Goal: Transaction & Acquisition: Book appointment/travel/reservation

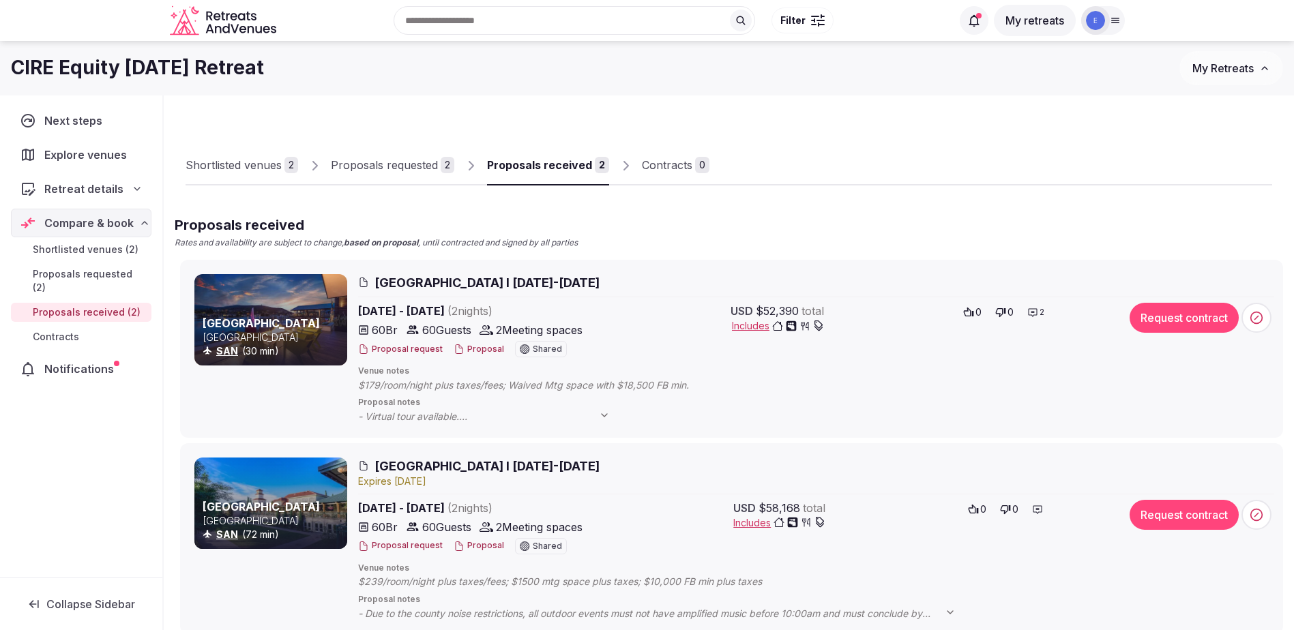
click at [604, 415] on icon at bounding box center [604, 415] width 5 height 3
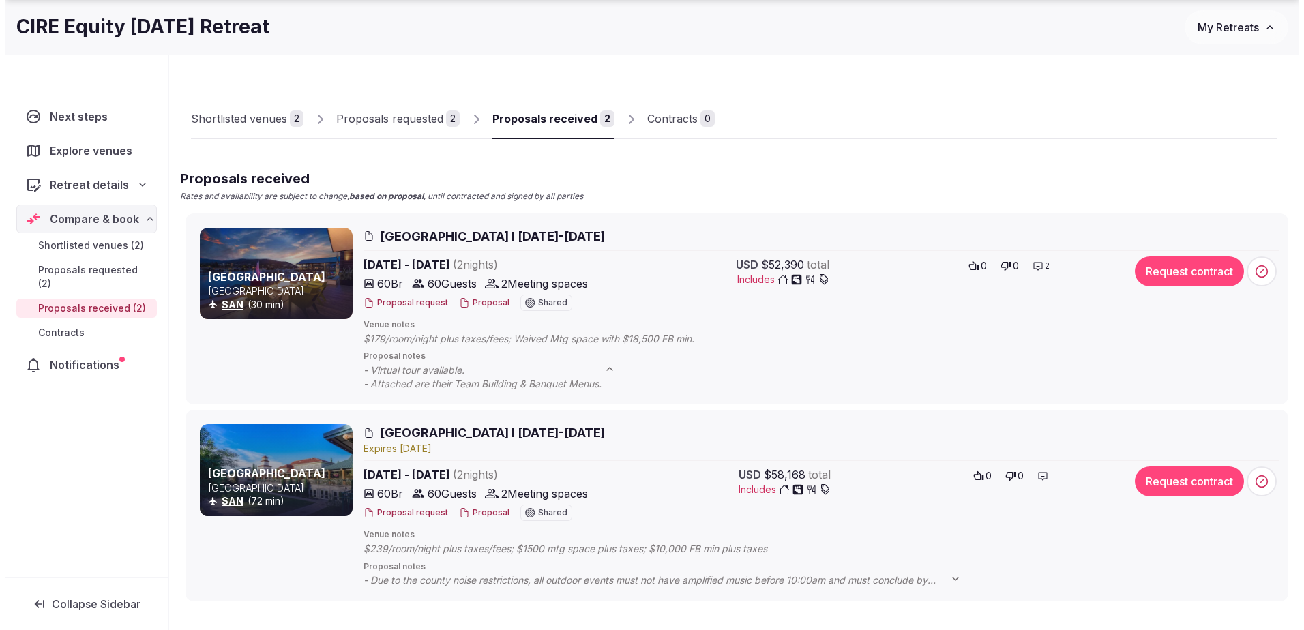
scroll to position [68, 0]
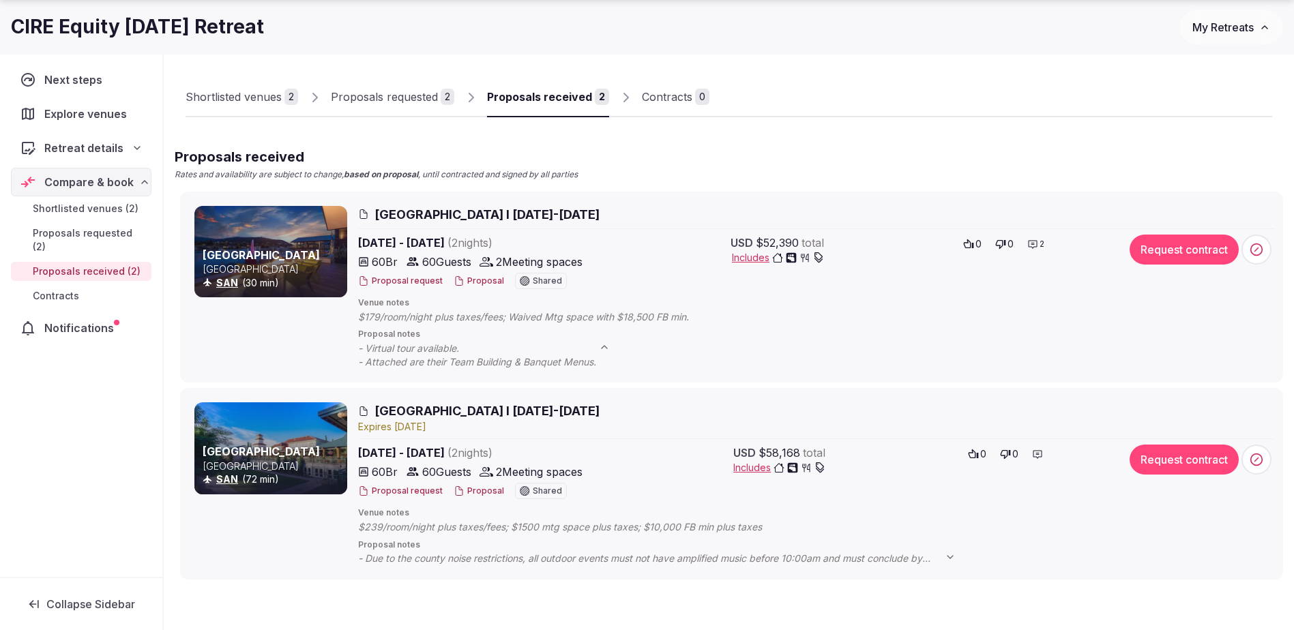
click at [490, 282] on button "Proposal" at bounding box center [479, 282] width 50 height 12
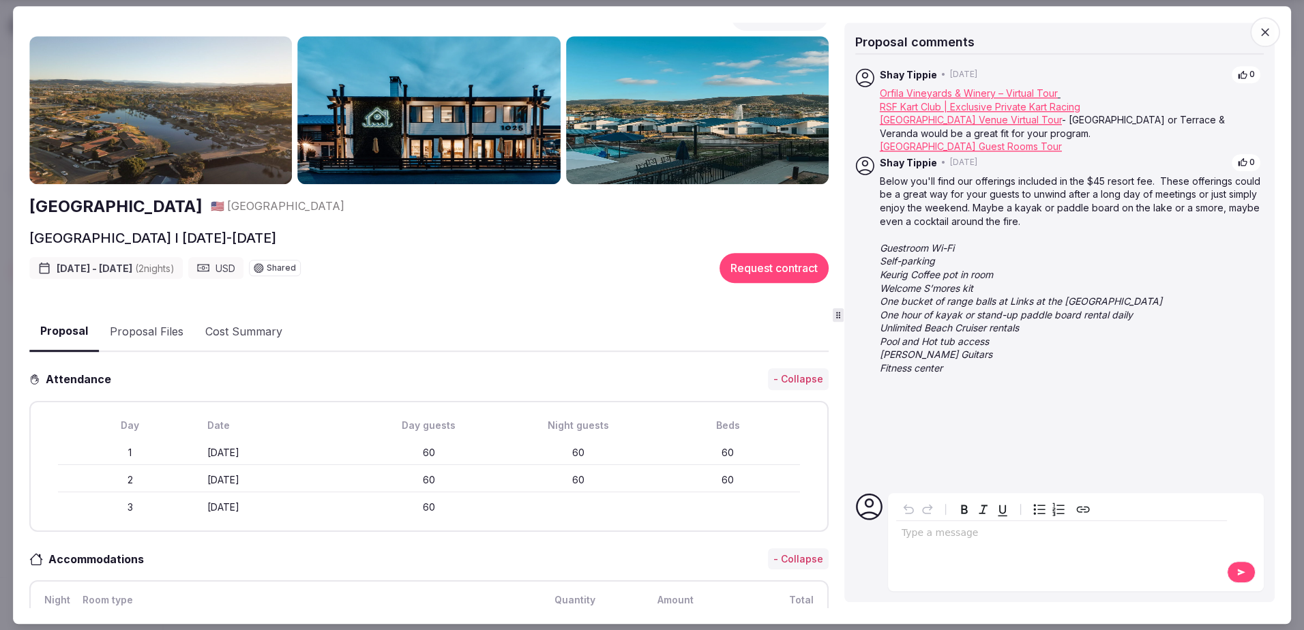
scroll to position [0, 0]
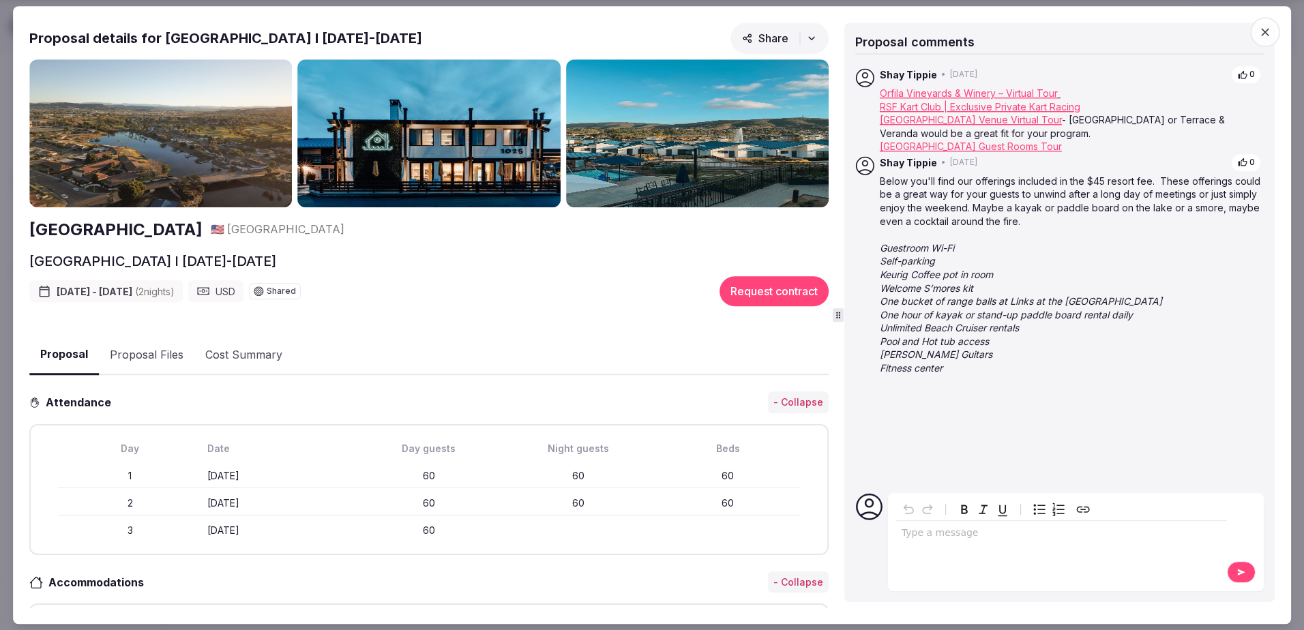
click at [1268, 26] on icon "button" at bounding box center [1266, 32] width 14 height 14
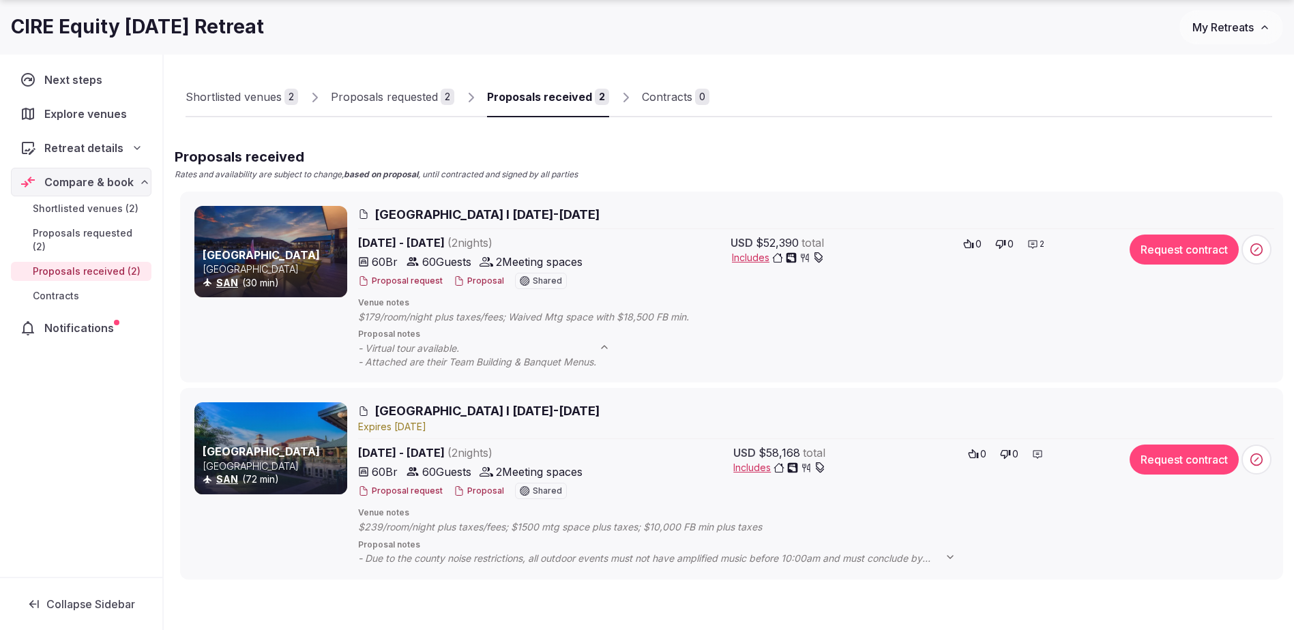
click at [753, 260] on span "Includes" at bounding box center [778, 258] width 92 height 14
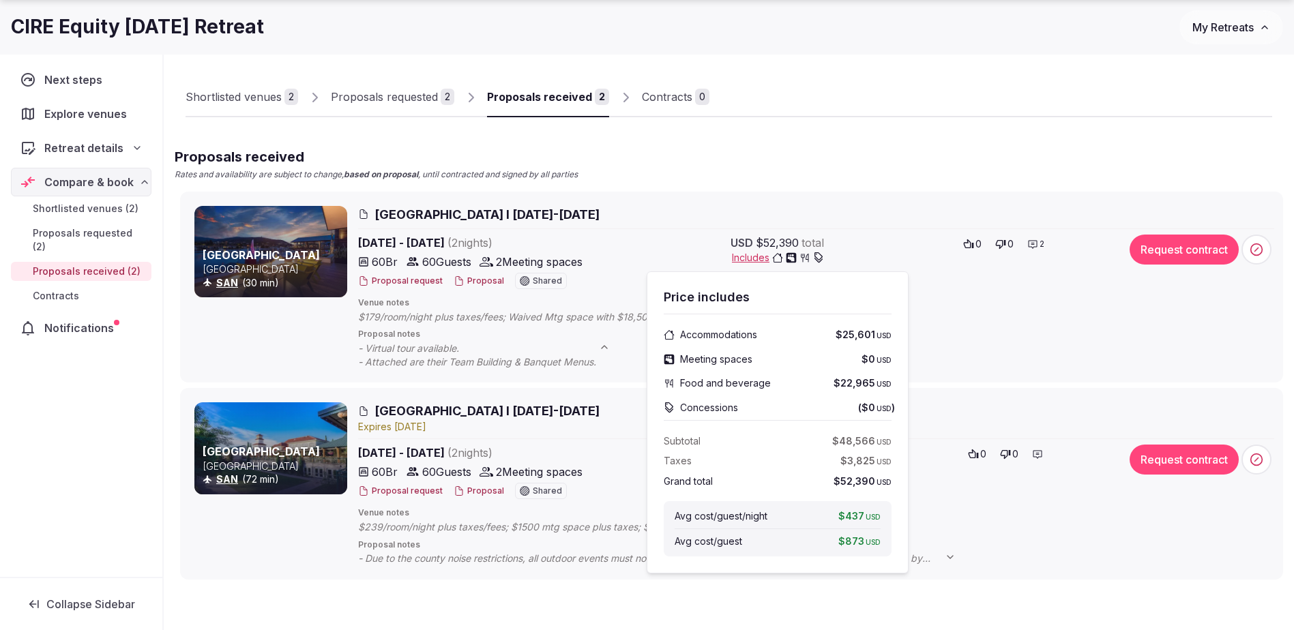
click at [473, 281] on button "Proposal" at bounding box center [479, 282] width 50 height 12
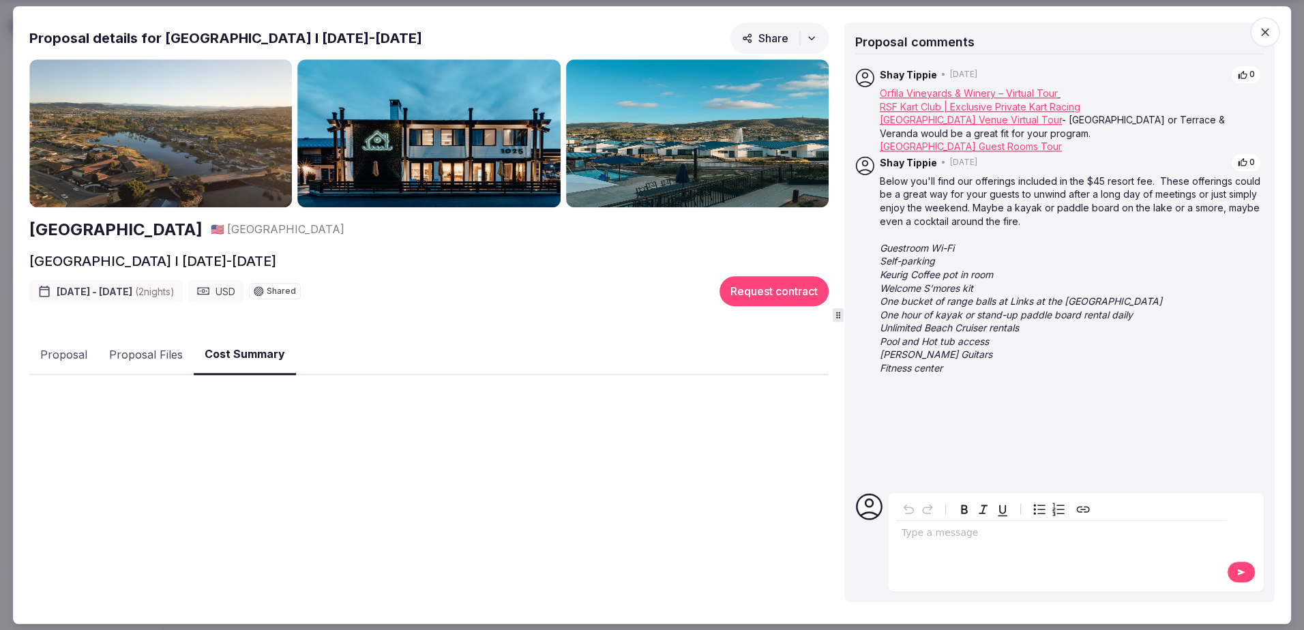
click at [241, 353] on button "Cost Summary" at bounding box center [245, 356] width 102 height 40
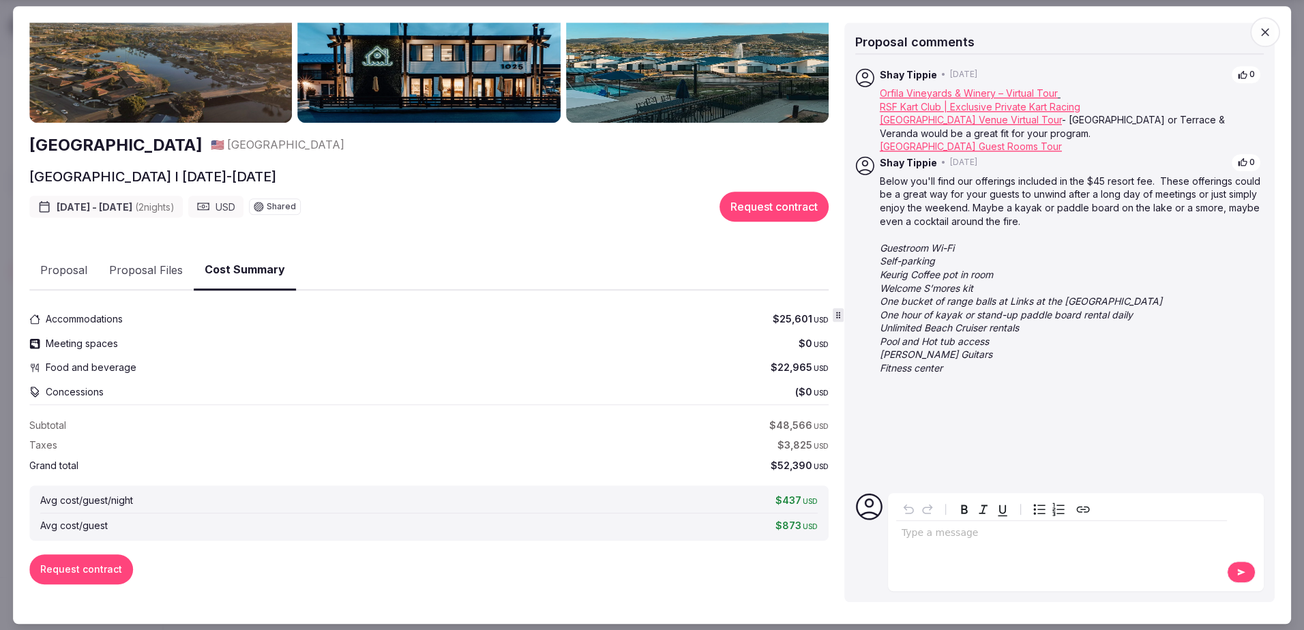
scroll to position [87, 0]
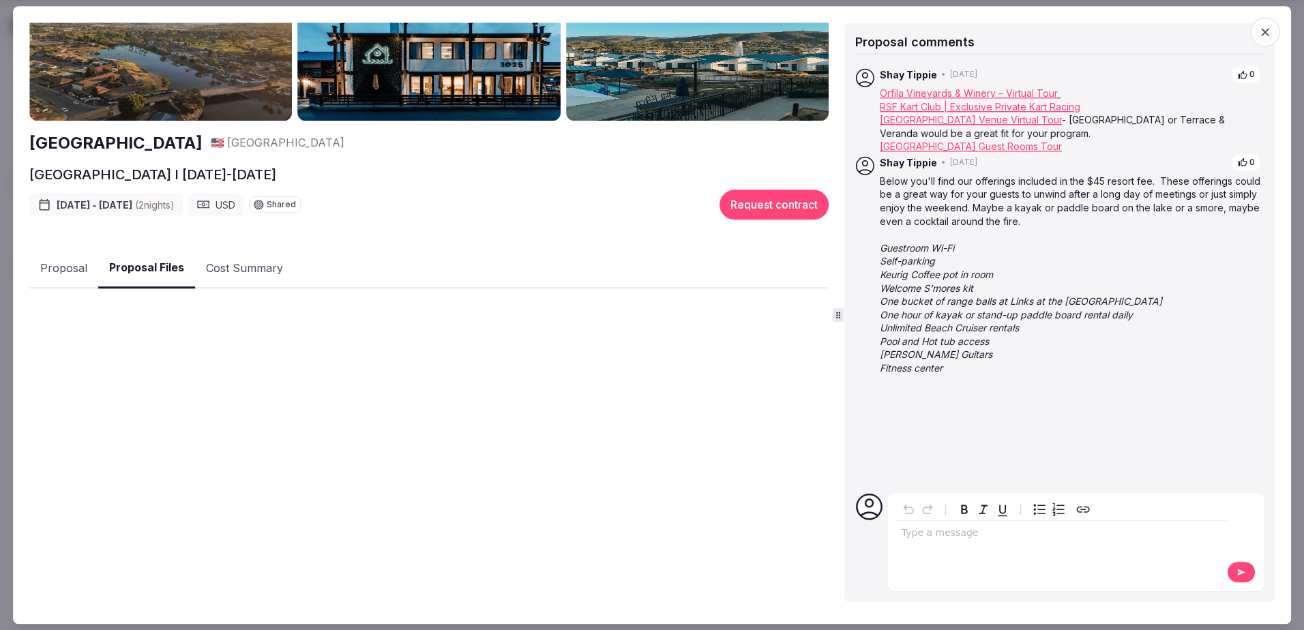
click at [151, 271] on button "Proposal Files" at bounding box center [146, 269] width 97 height 40
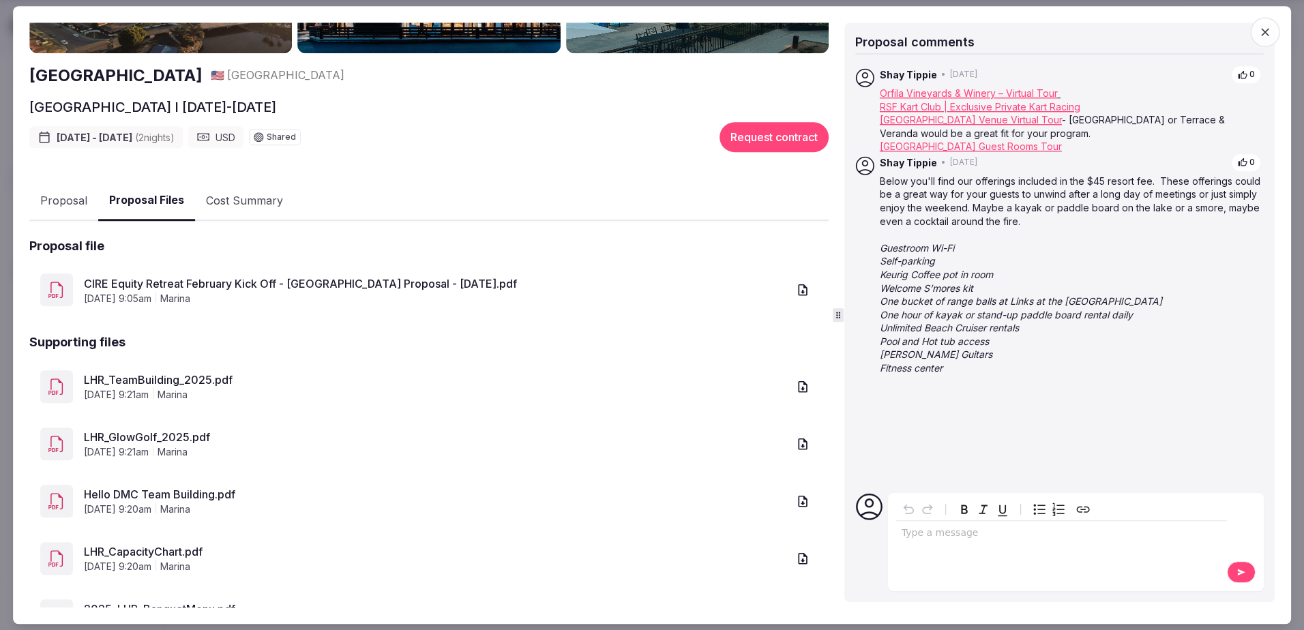
scroll to position [155, 0]
click at [435, 278] on link "CIRE Equity Retreat February Kick Off - Lakehouse Hotel Proposal - 2.18.26.pdf" at bounding box center [436, 283] width 704 height 16
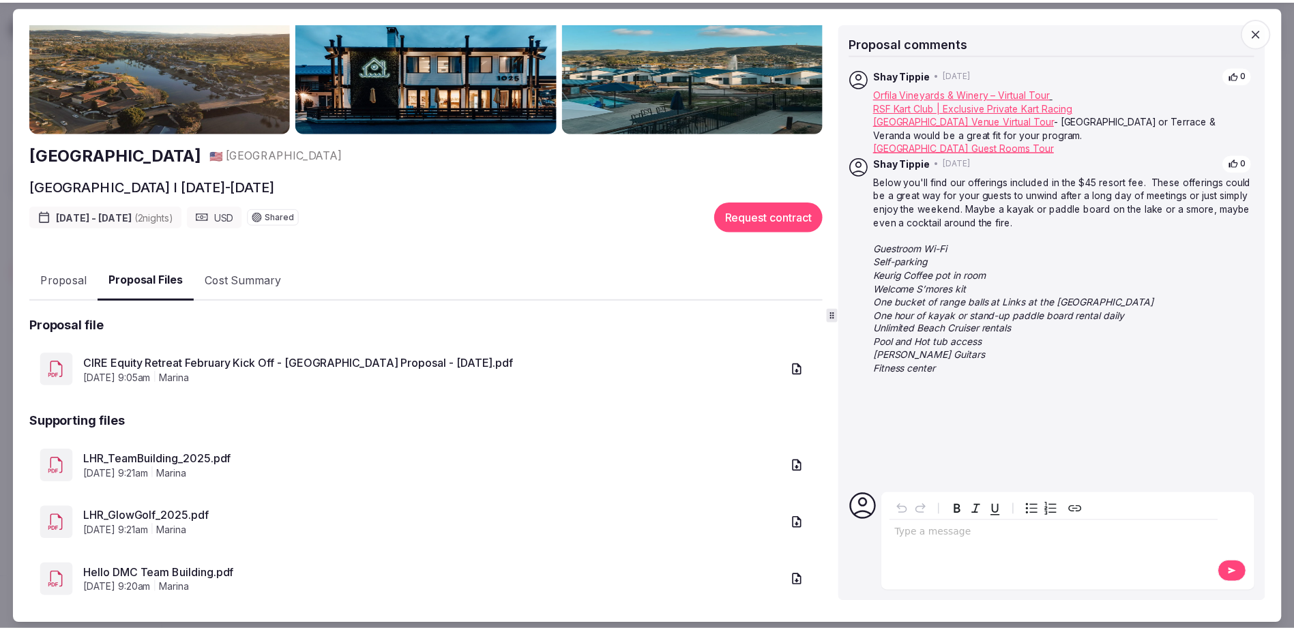
scroll to position [0, 0]
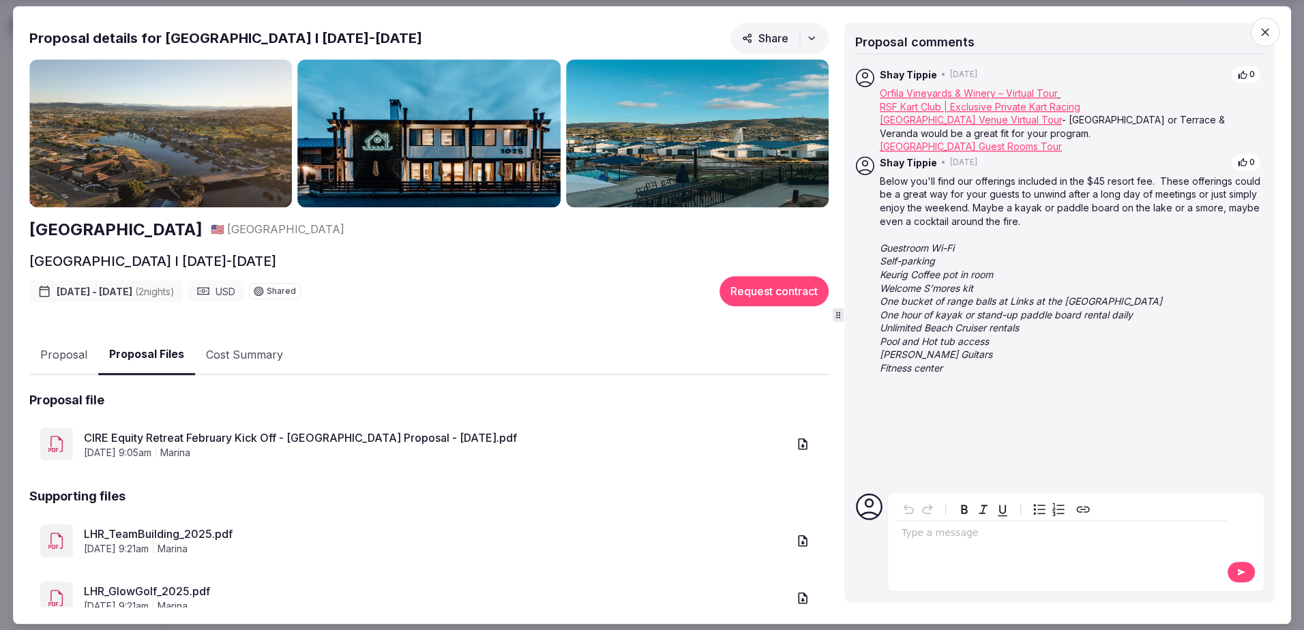
click at [1274, 31] on span "button" at bounding box center [1265, 32] width 30 height 30
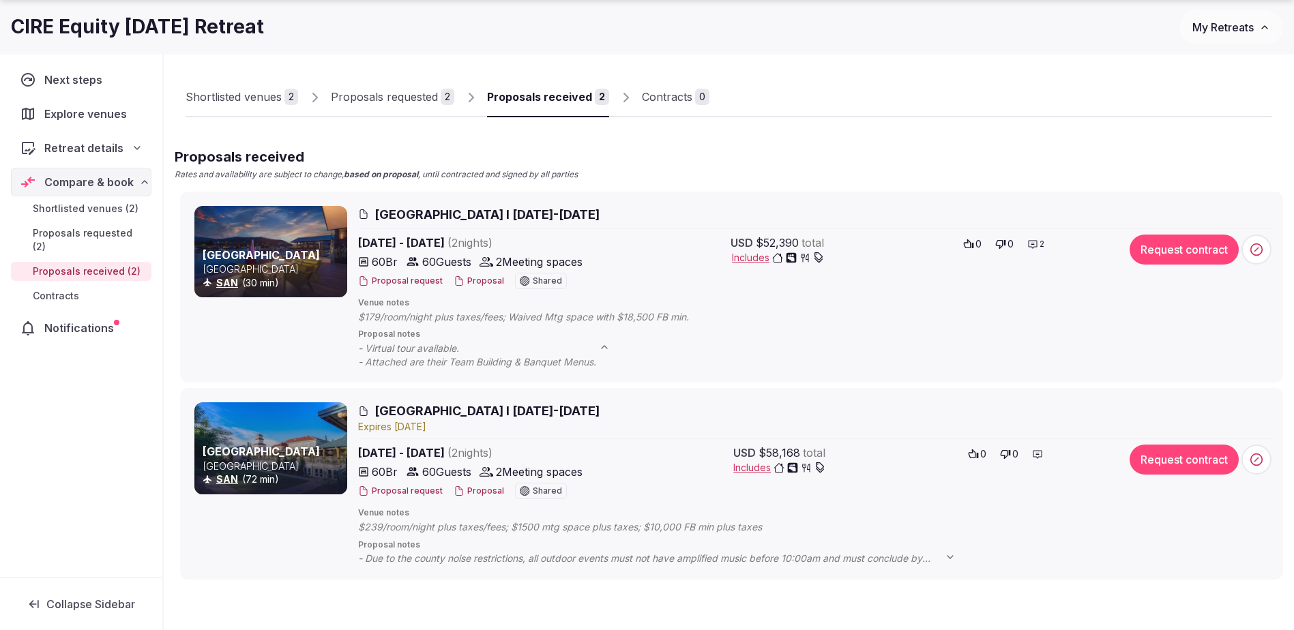
click at [102, 146] on span "Retreat details" at bounding box center [83, 148] width 79 height 16
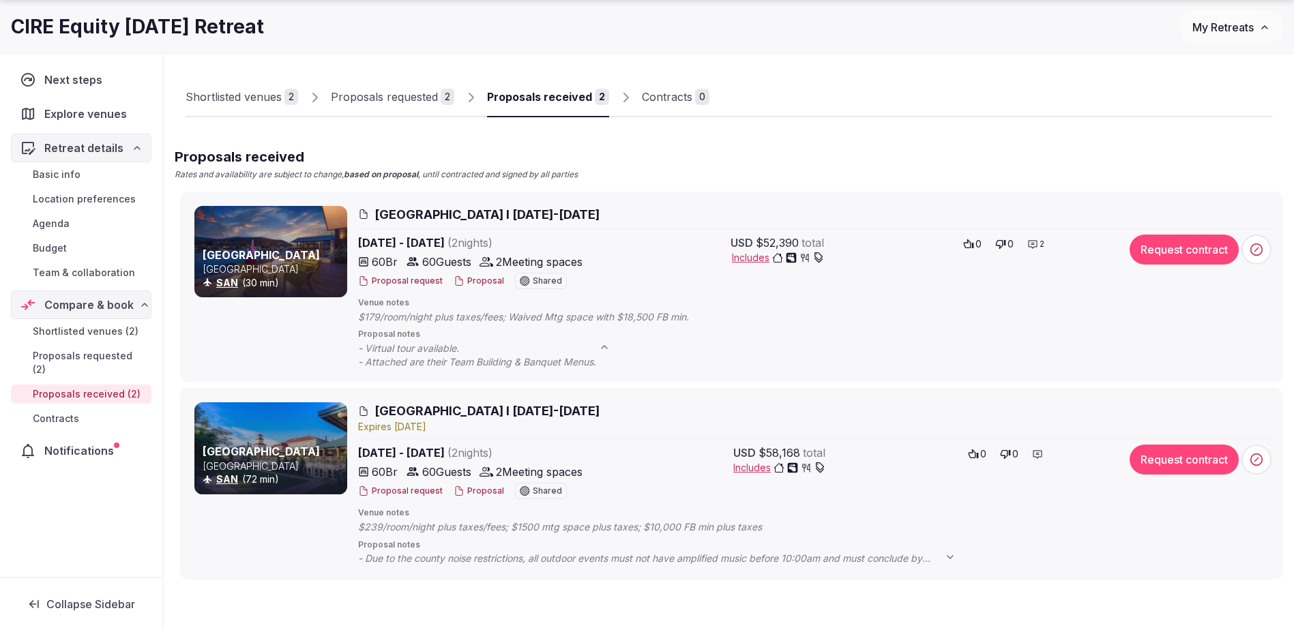
click at [100, 119] on span "Explore venues" at bounding box center [88, 114] width 88 height 16
click at [202, 95] on div "Shortlisted venues" at bounding box center [234, 97] width 96 height 16
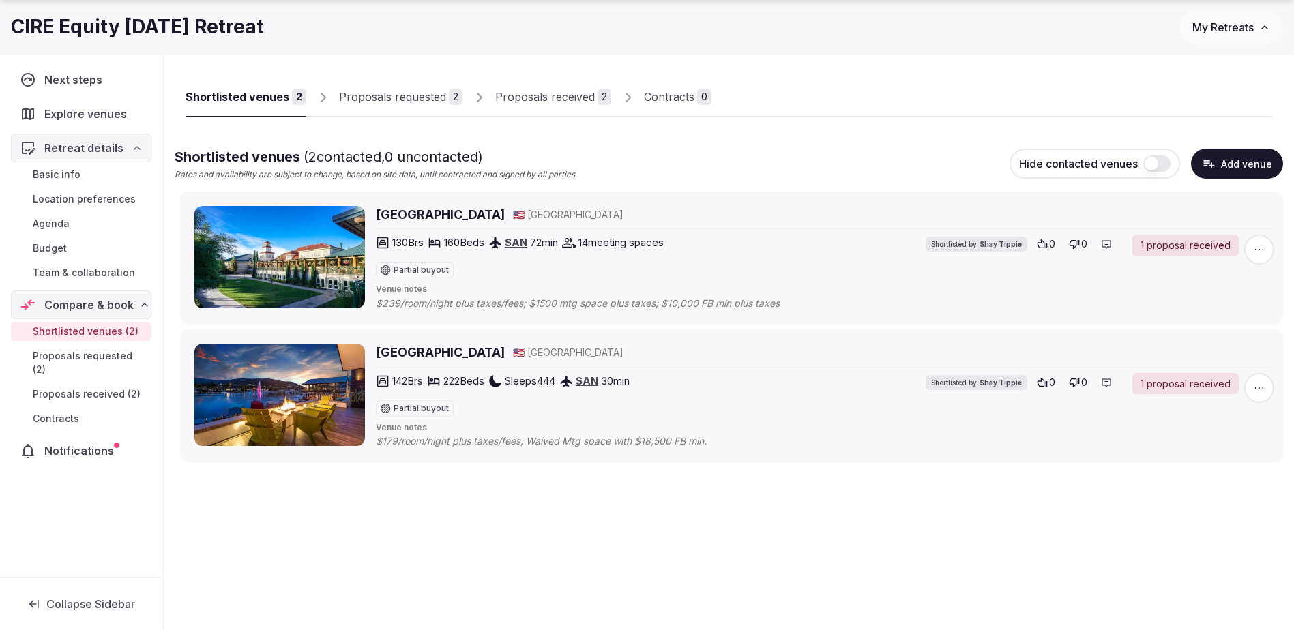
click at [434, 354] on h2 "[GEOGRAPHIC_DATA]" at bounding box center [440, 352] width 129 height 17
click at [409, 349] on h2 "[GEOGRAPHIC_DATA]" at bounding box center [440, 352] width 129 height 17
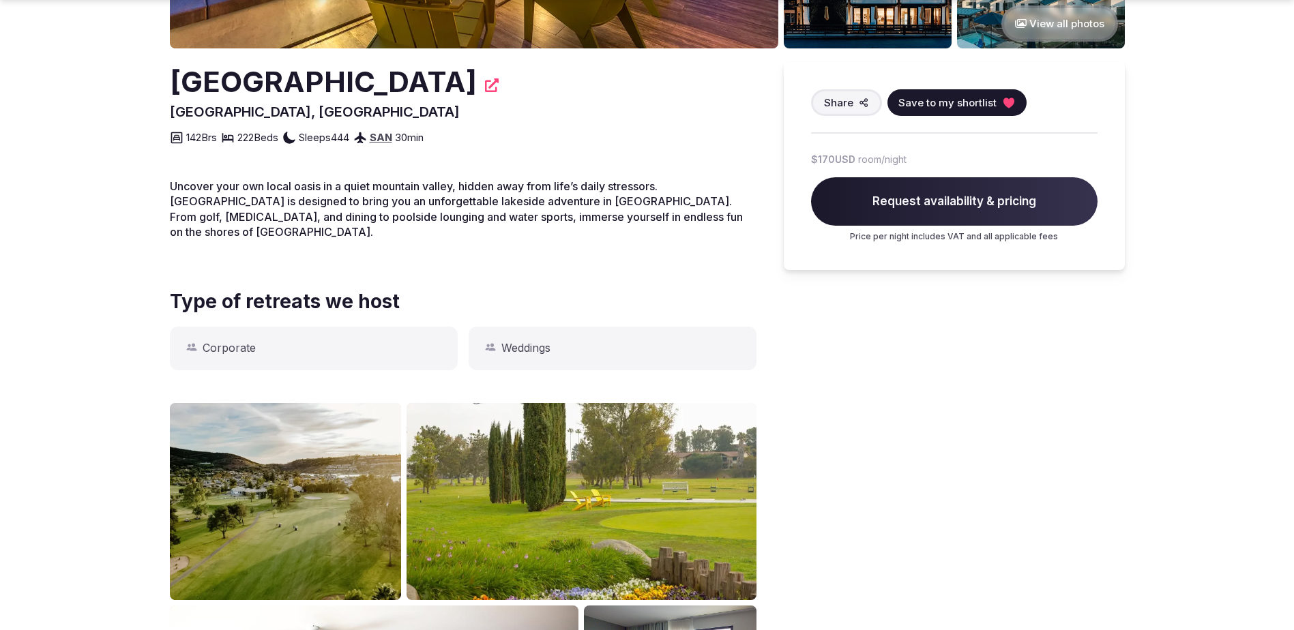
scroll to position [409, 0]
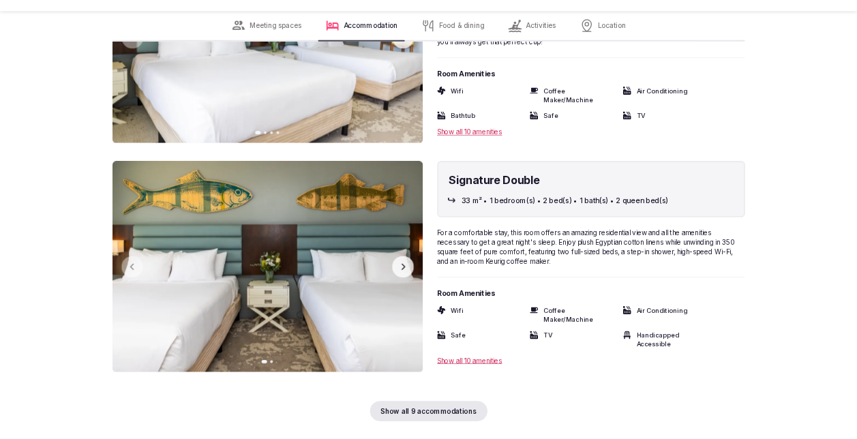
scroll to position [4571, 0]
